Goal: Task Accomplishment & Management: Use online tool/utility

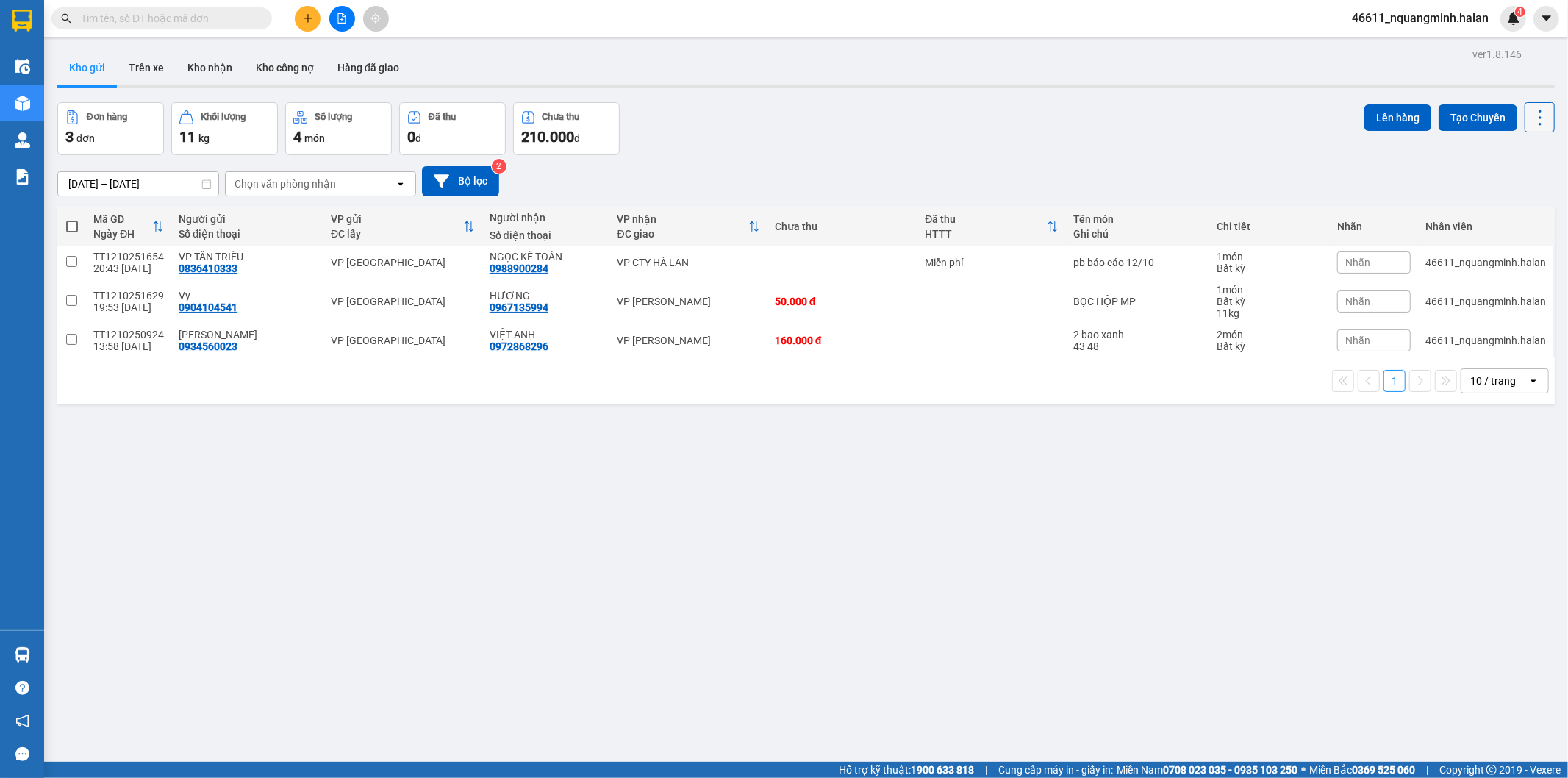
click at [1530, 110] on icon at bounding box center [1540, 117] width 20 height 20
click at [1518, 209] on span "Làm mới" at bounding box center [1507, 210] width 40 height 15
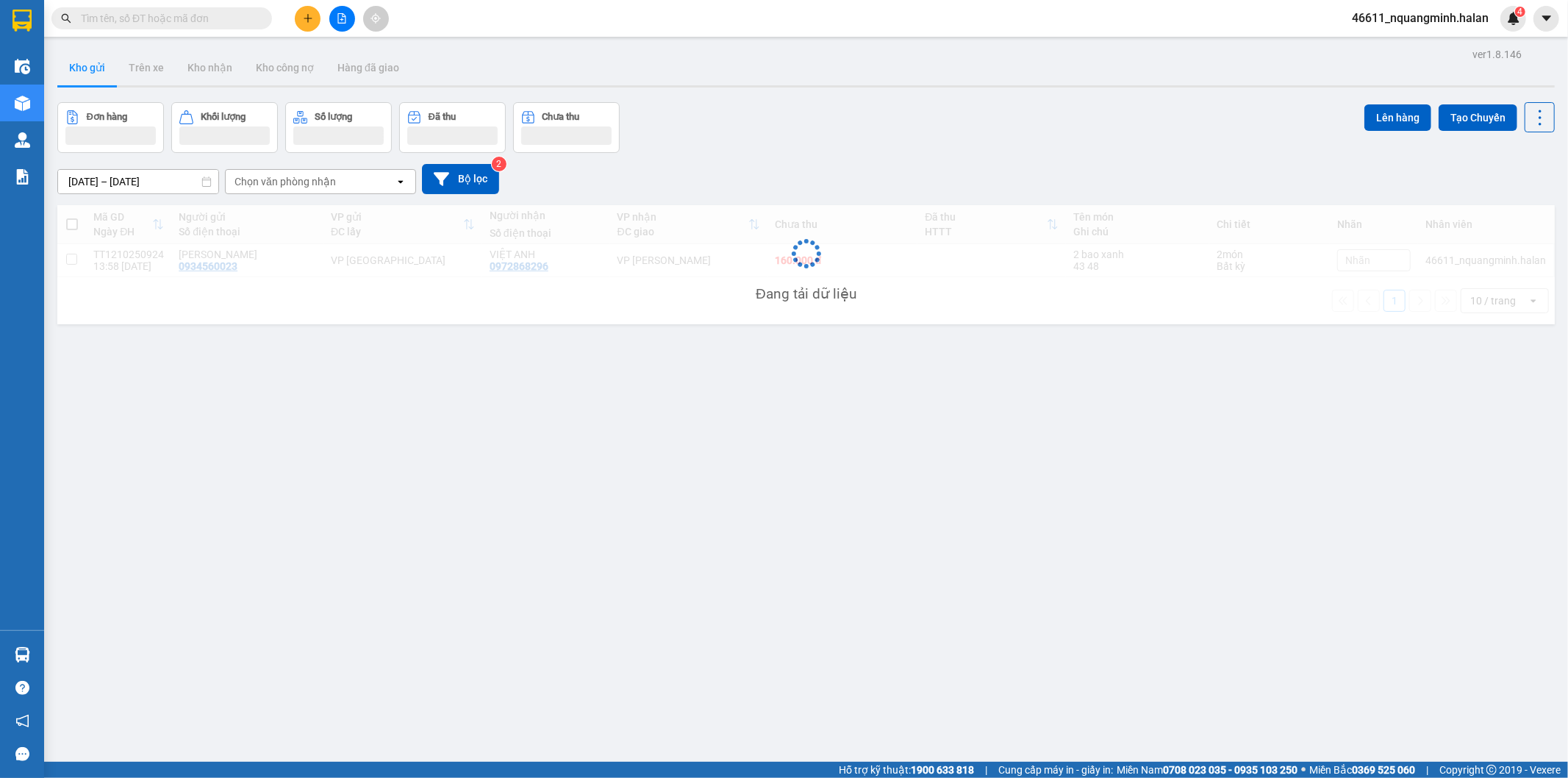
click at [608, 547] on div "ver 1.8.146 Kho gửi Trên xe Kho nhận Kho công nợ Hàng đã giao Đơn hàng Khối lượ…" at bounding box center [806, 433] width 1509 height 778
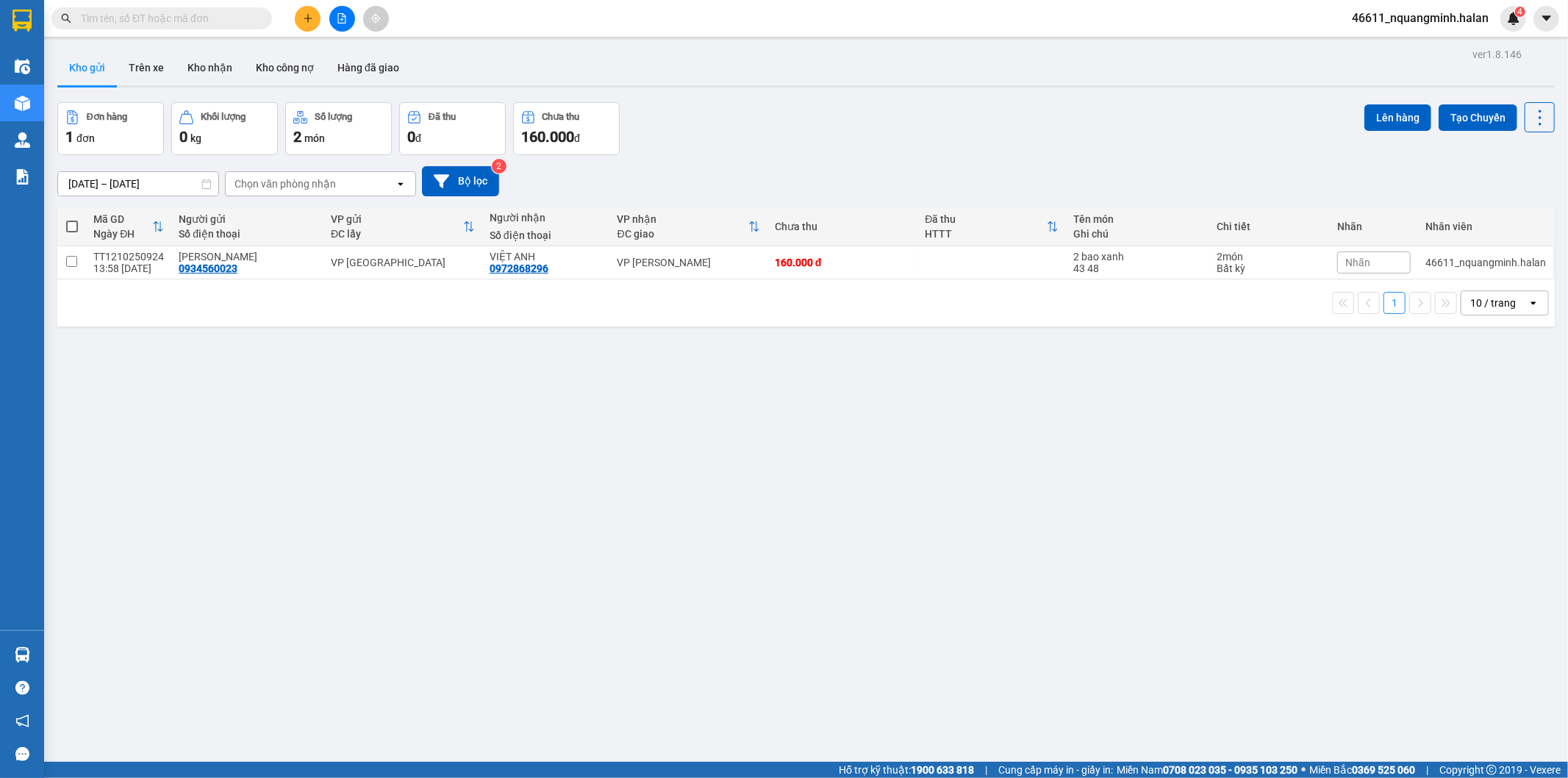
drag, startPoint x: 539, startPoint y: 599, endPoint x: 518, endPoint y: 626, distance: 34.2
click at [539, 600] on div "ver 1.8.146 Kho gửi Trên xe Kho nhận Kho công nợ Hàng đã giao Đơn hàng 1 đơn Kh…" at bounding box center [806, 433] width 1509 height 778
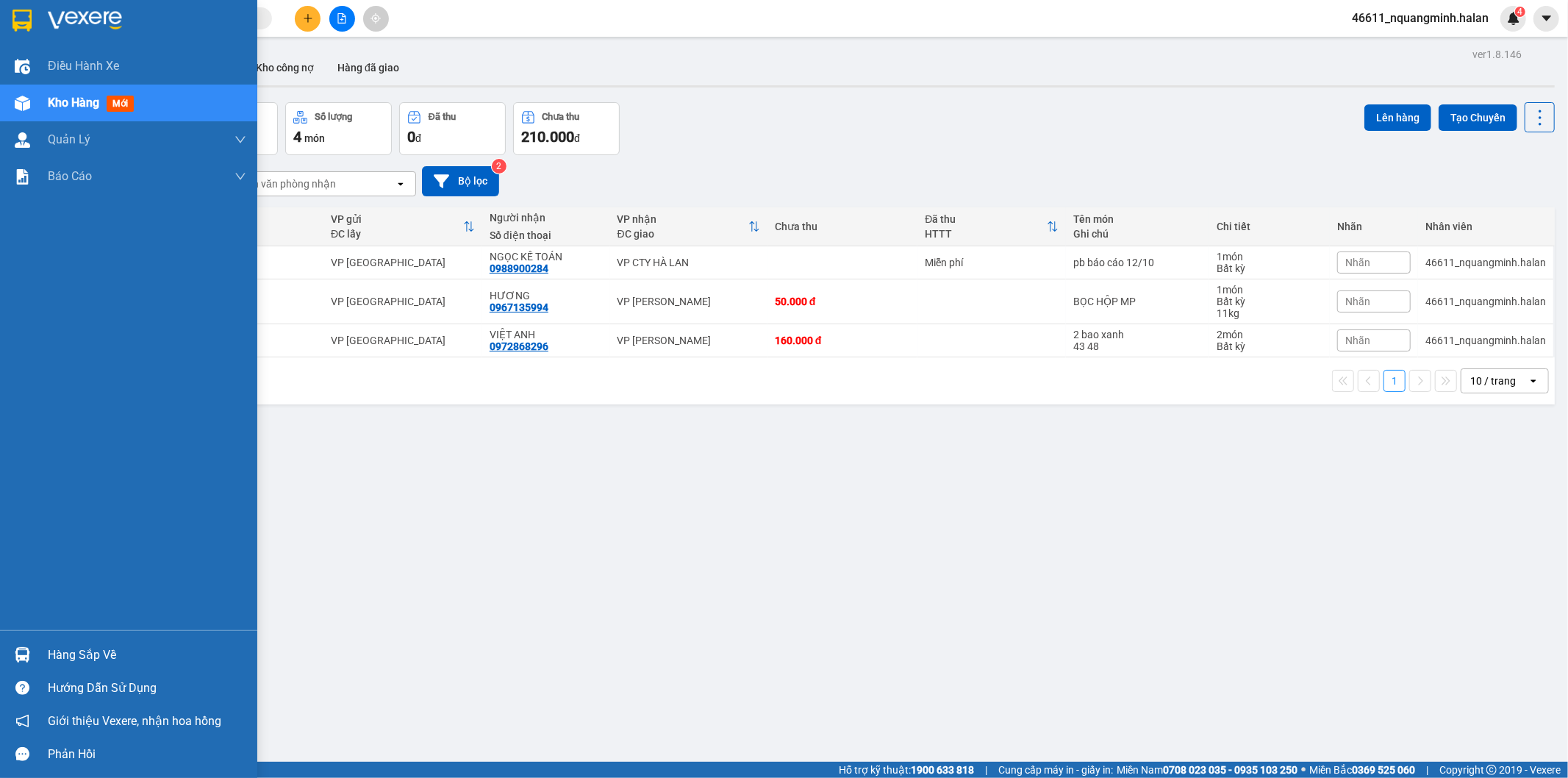
click at [32, 650] on div at bounding box center [22, 655] width 26 height 26
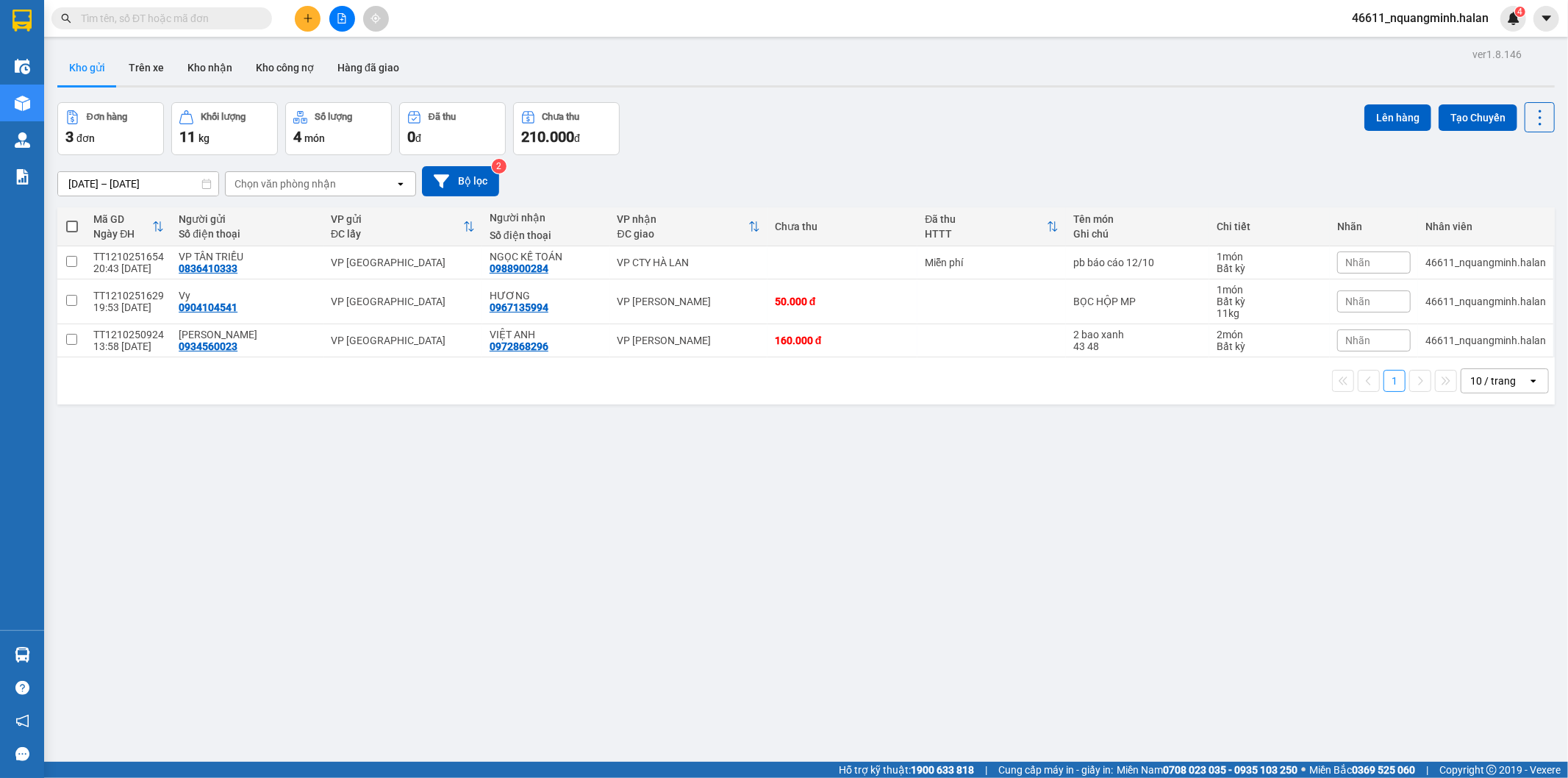
click at [656, 442] on section "Kết quả tìm kiếm ( 0 ) Bộ lọc No Data 46611_nquangminh.halan 4 Điều hành xe Kho…" at bounding box center [784, 389] width 1568 height 778
drag, startPoint x: 1048, startPoint y: 294, endPoint x: 1026, endPoint y: 263, distance: 38.0
click at [1045, 291] on td at bounding box center [991, 301] width 147 height 45
checkbox input "true"
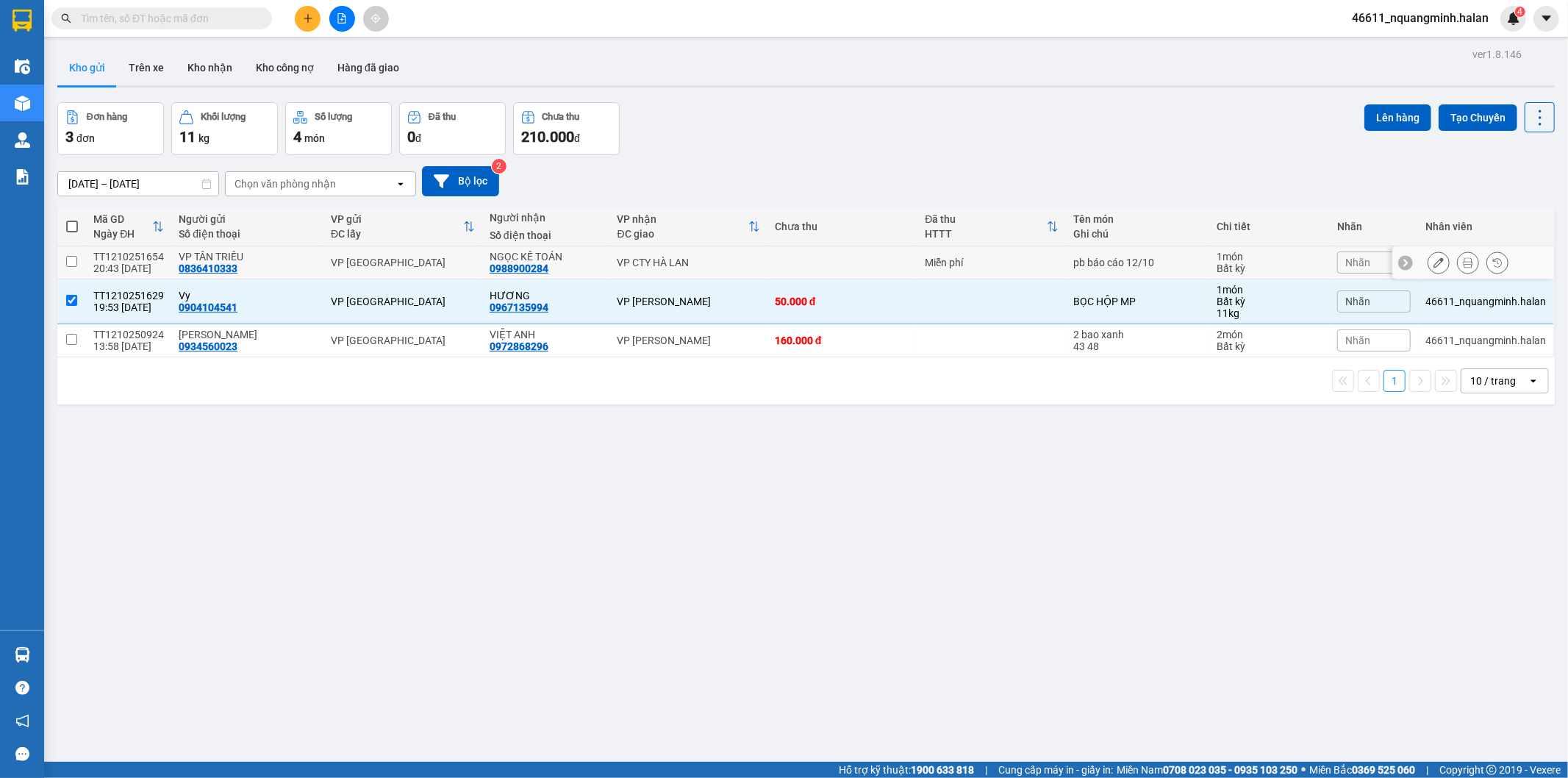
click at [1023, 258] on div "Miễn phí" at bounding box center [991, 262] width 133 height 12
checkbox input "true"
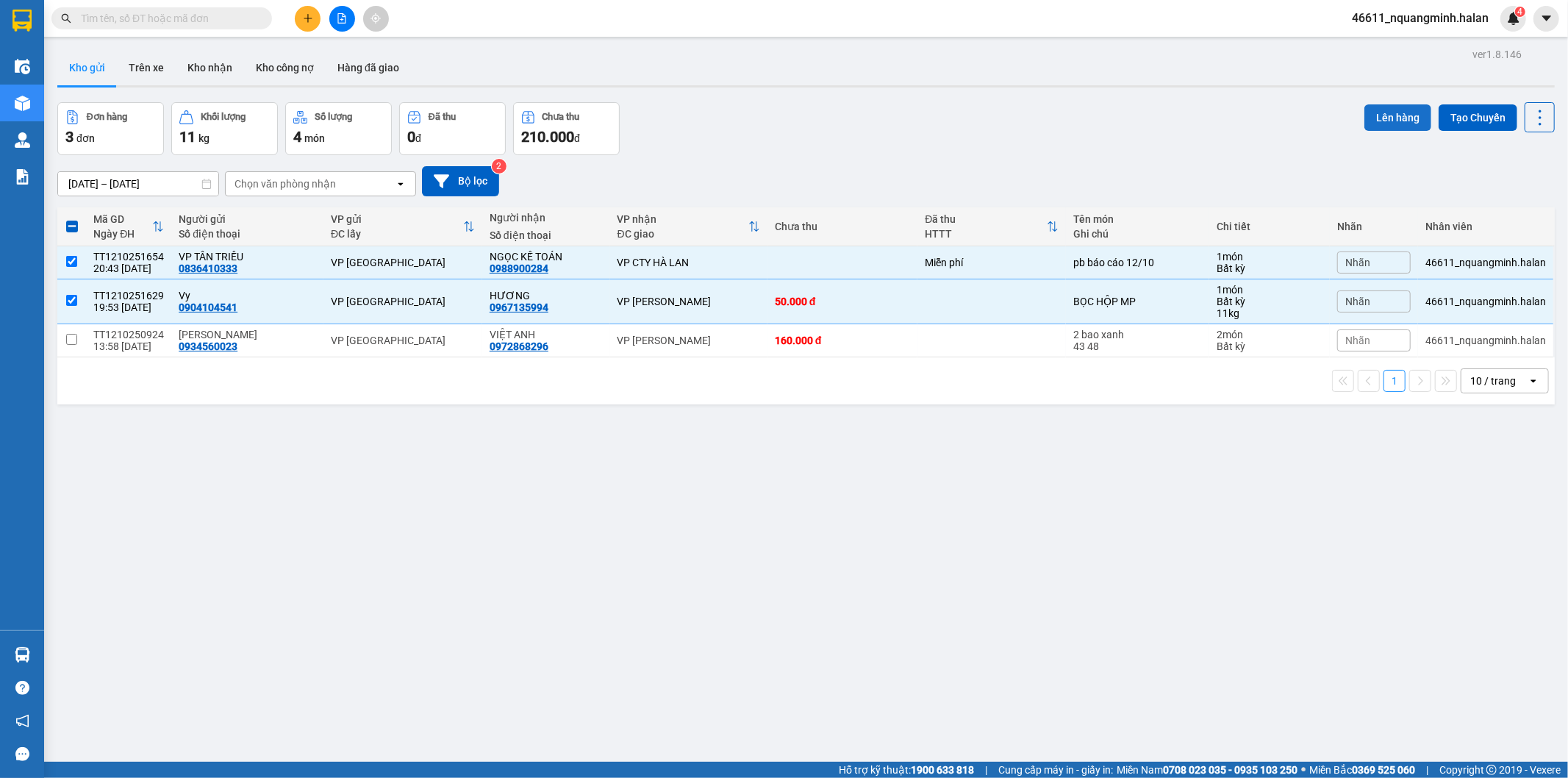
click at [1392, 112] on button "Lên hàng" at bounding box center [1397, 117] width 67 height 27
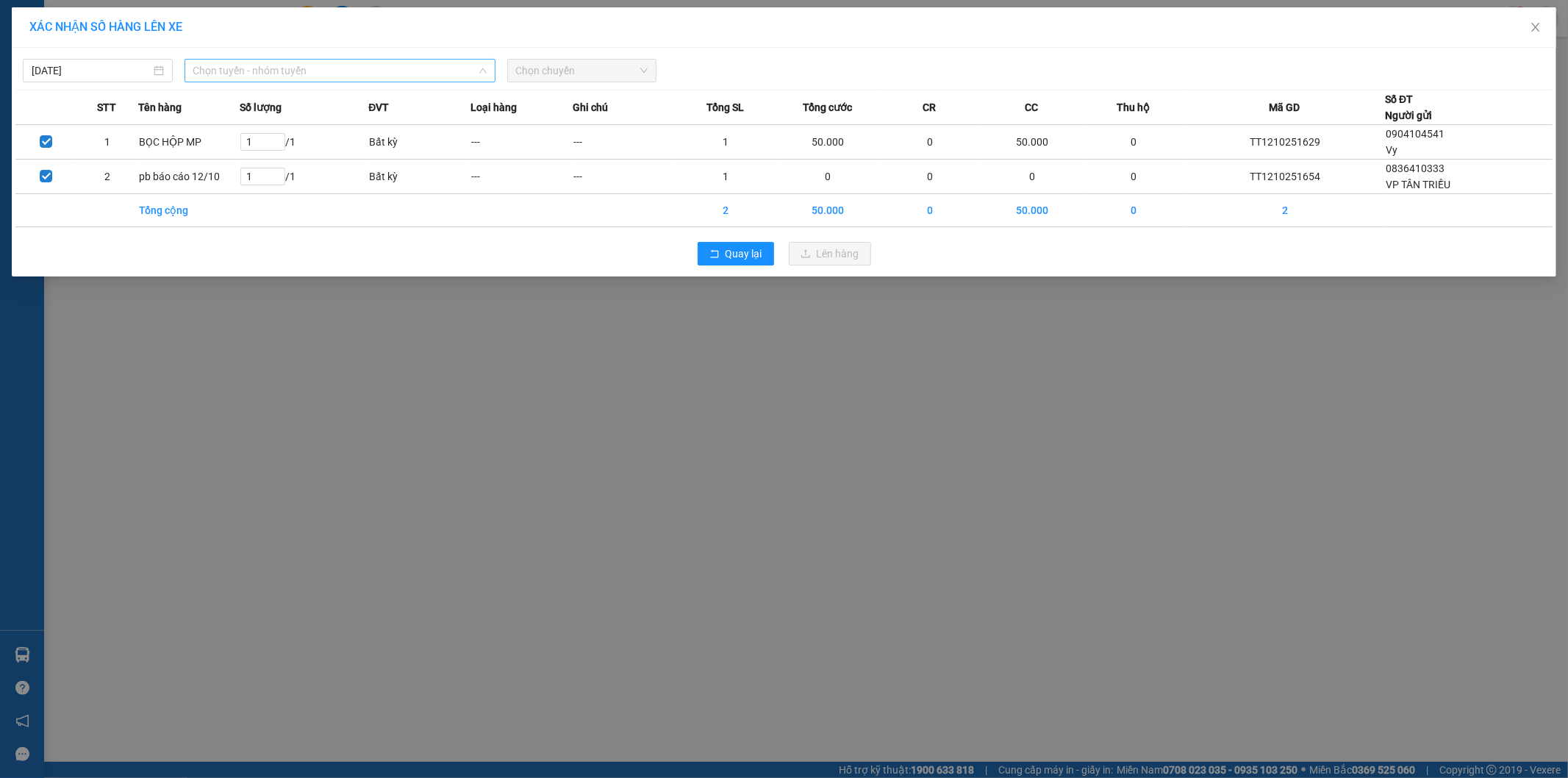
drag, startPoint x: 391, startPoint y: 66, endPoint x: 349, endPoint y: 102, distance: 55.3
click at [390, 67] on span "Chọn tuyến - nhóm tuyến" at bounding box center [340, 71] width 293 height 22
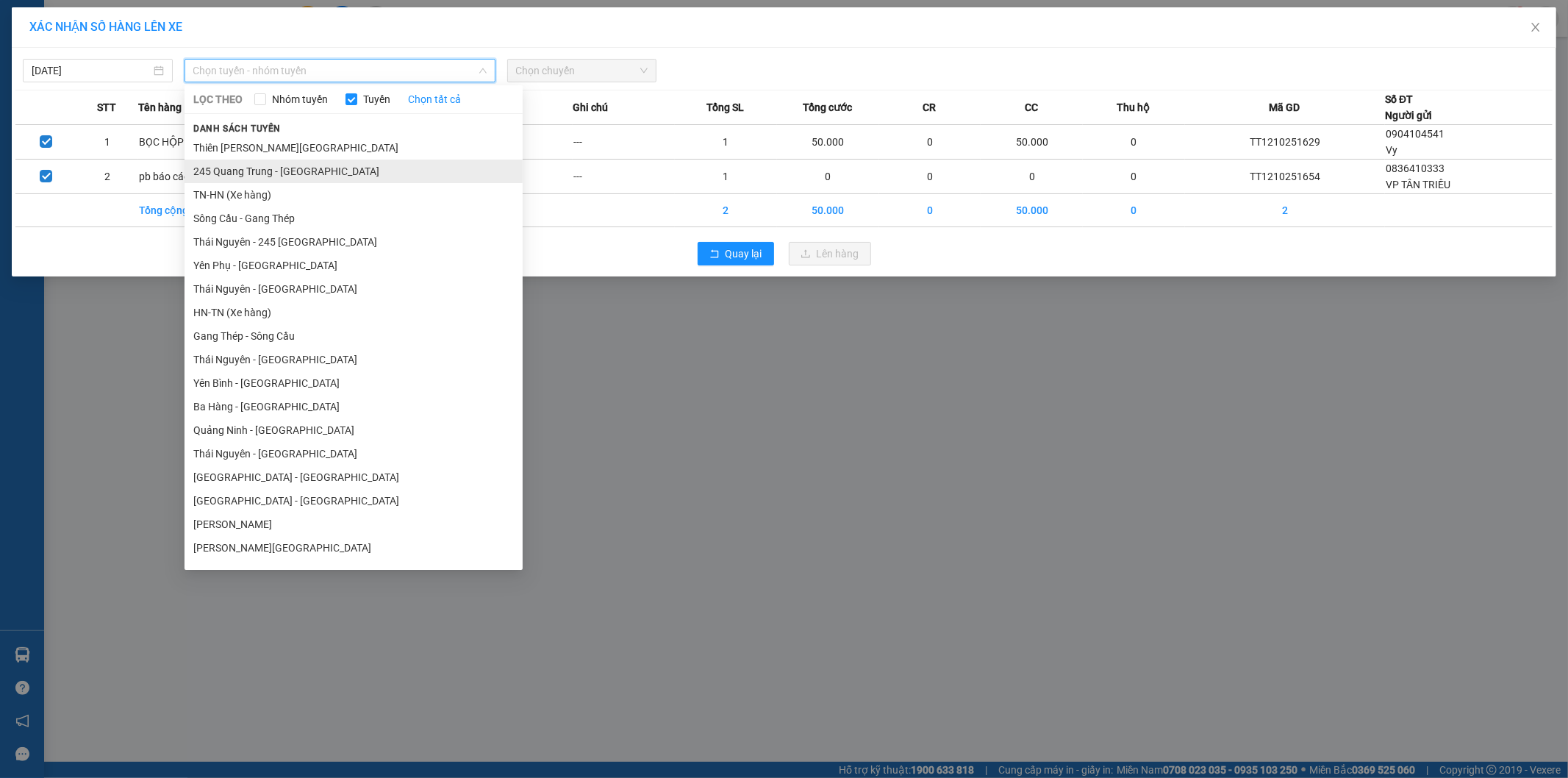
click at [270, 168] on li "245 Quang Trung - [GEOGRAPHIC_DATA]" at bounding box center [353, 171] width 338 height 24
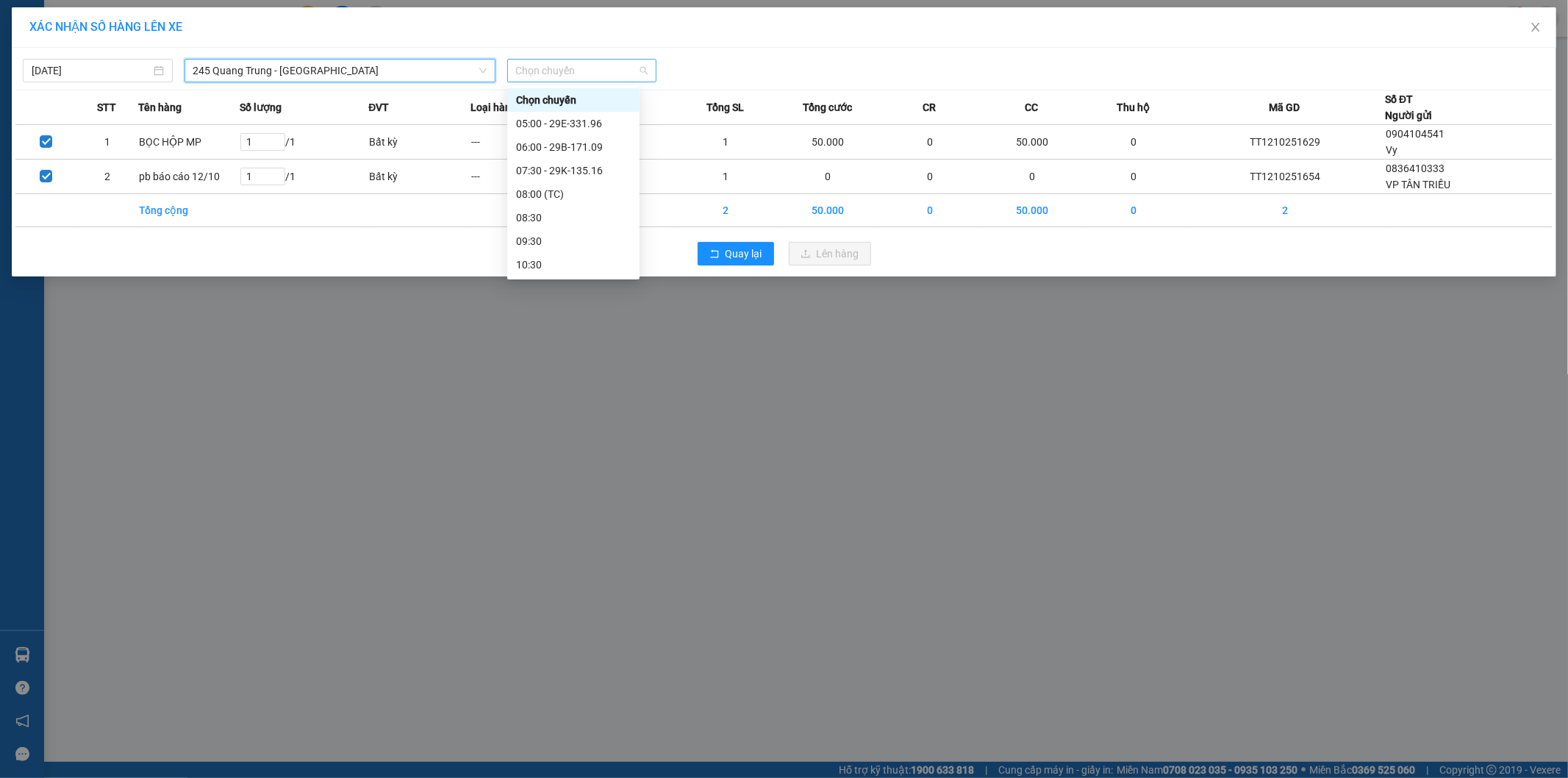
click at [606, 70] on span "Chọn chuyến" at bounding box center [582, 71] width 132 height 22
type input "109"
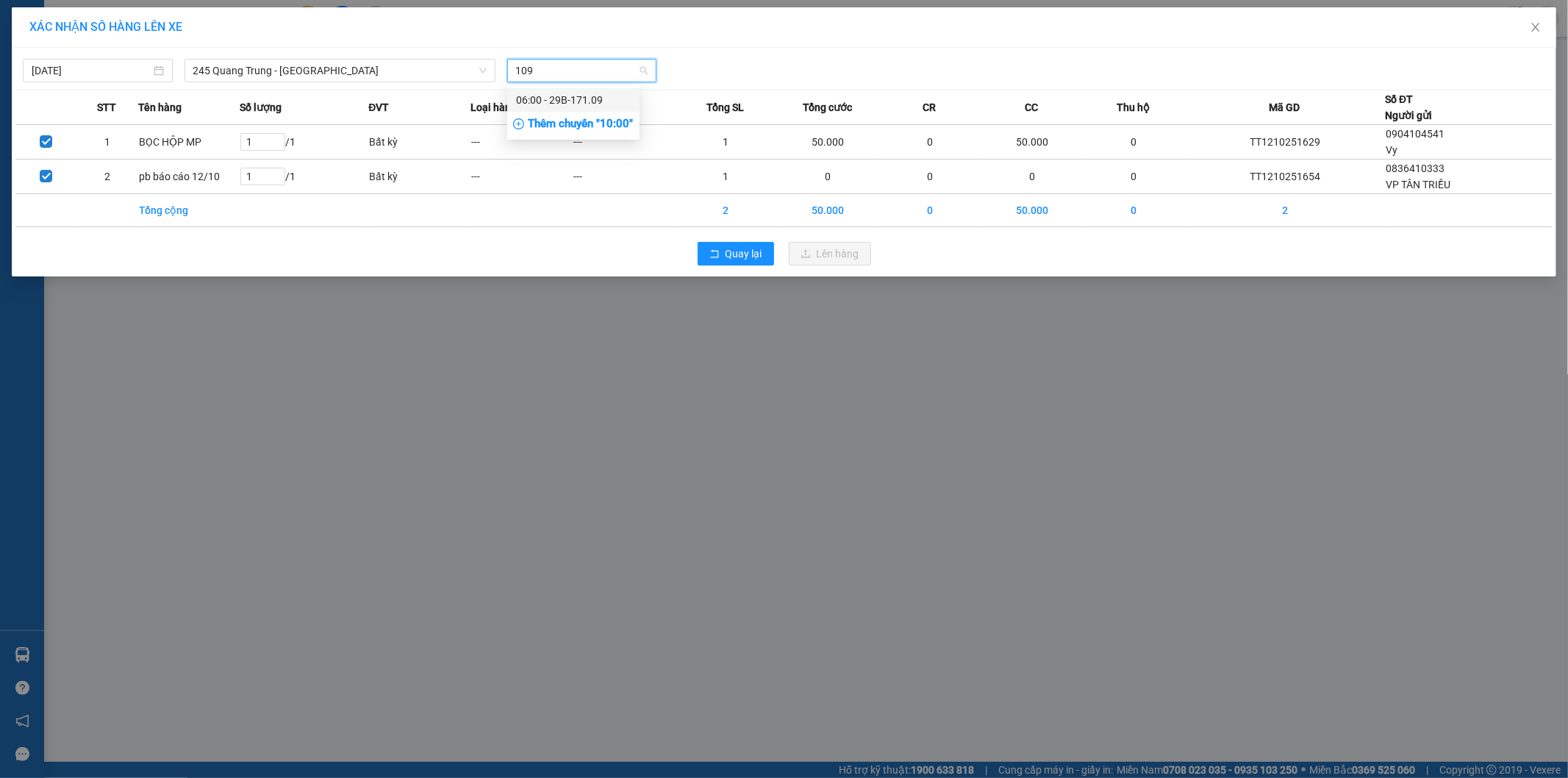
click at [597, 97] on div "06:00 - 29B-171.09" at bounding box center [572, 100] width 114 height 16
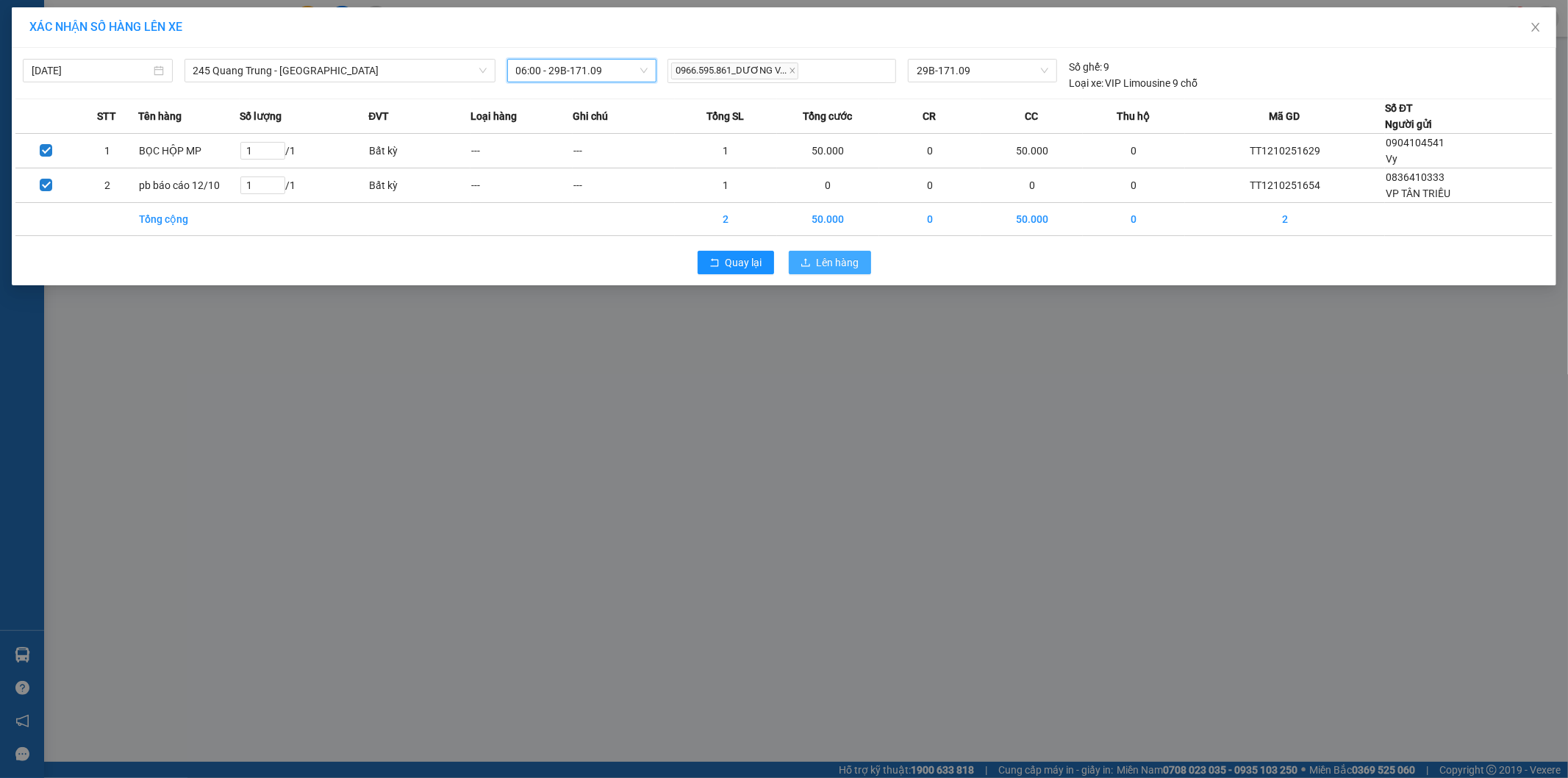
click at [817, 260] on span "Lên hàng" at bounding box center [838, 263] width 43 height 16
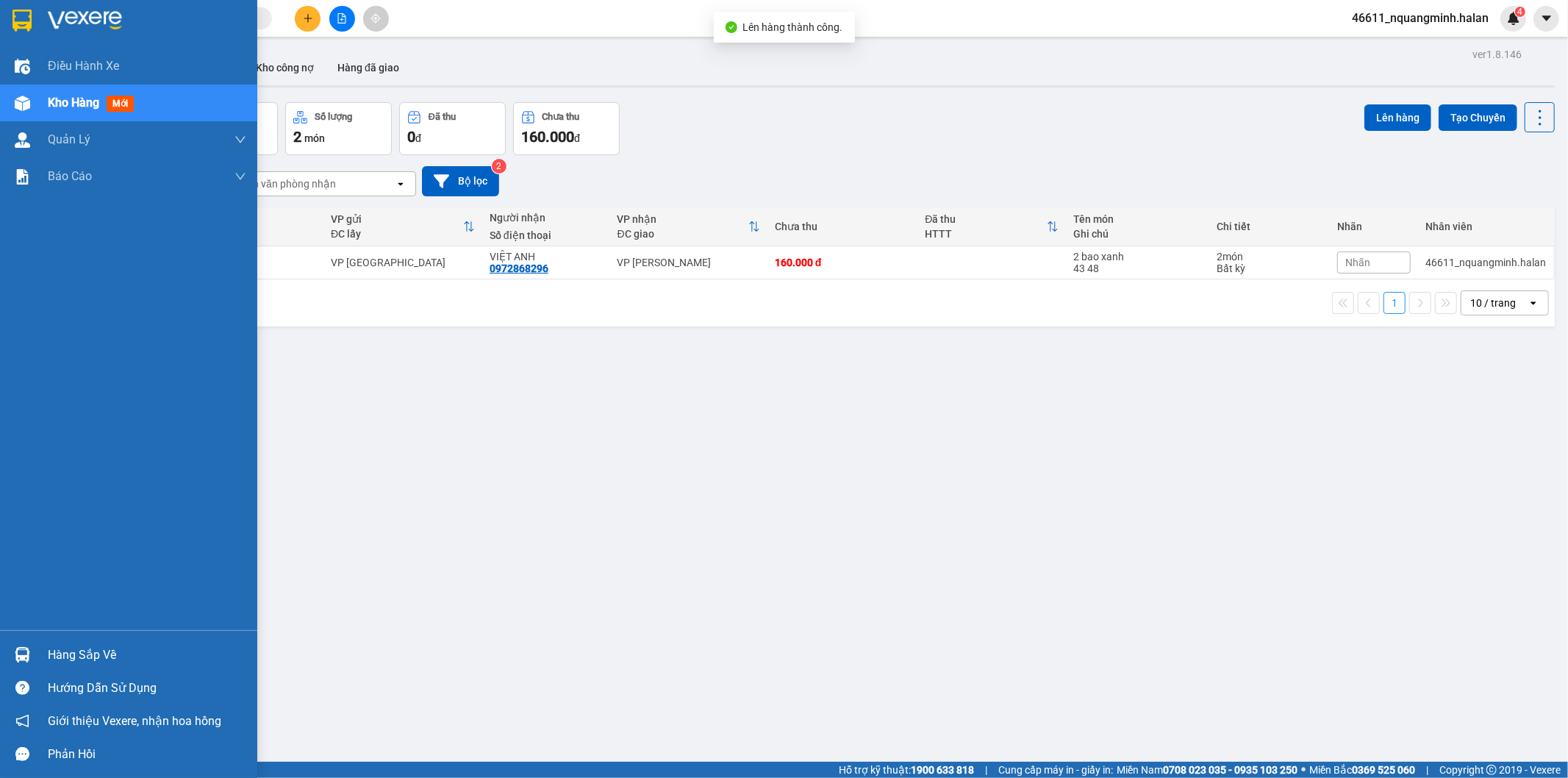
click at [26, 647] on img at bounding box center [22, 654] width 16 height 16
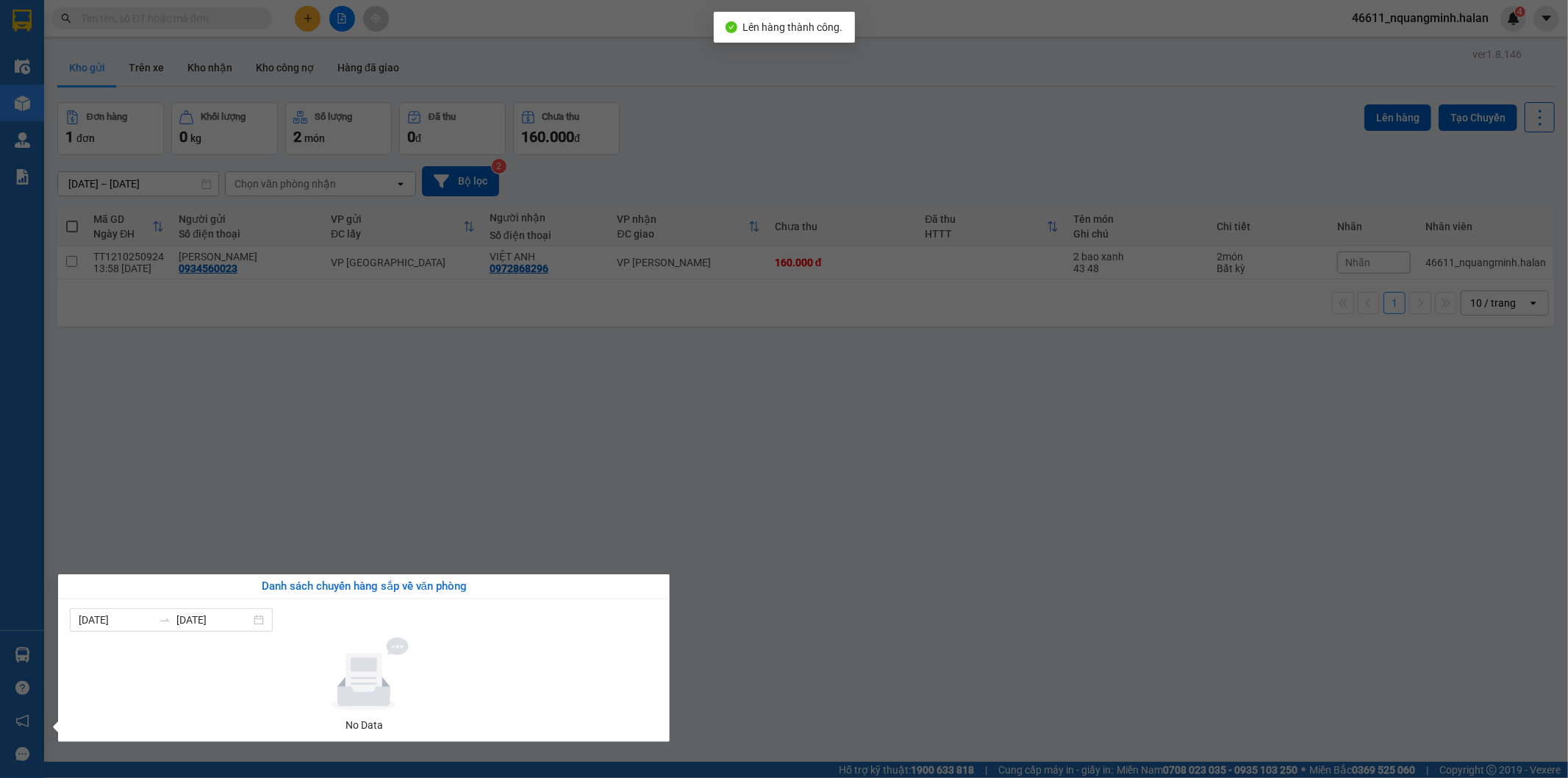
click at [519, 460] on section "Kết quả tìm kiếm ( 0 ) Bộ lọc No Data 46611_nquangminh.halan 4 Điều hành xe Kho…" at bounding box center [784, 389] width 1568 height 778
